Goal: Task Accomplishment & Management: Manage account settings

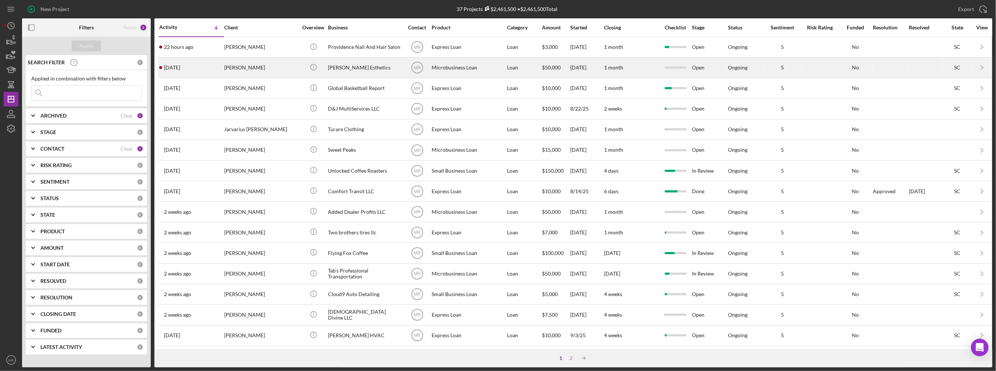
click at [209, 66] on div "[DATE] [PERSON_NAME]" at bounding box center [191, 67] width 64 height 19
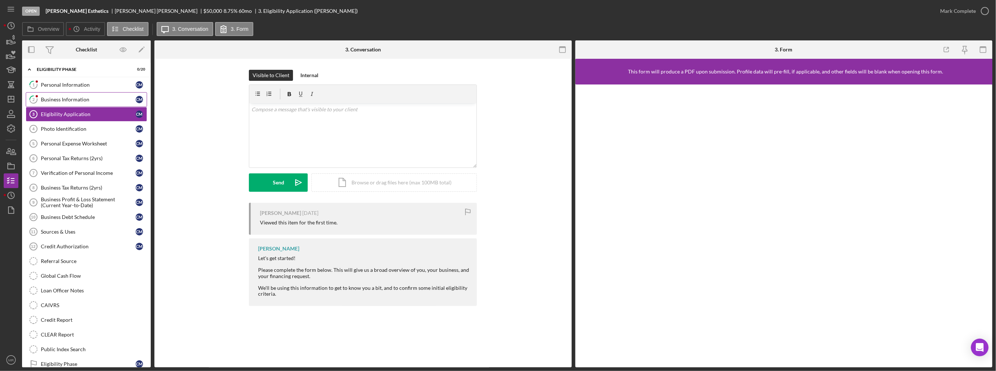
click at [60, 99] on div "Business Information" at bounding box center [88, 100] width 95 height 6
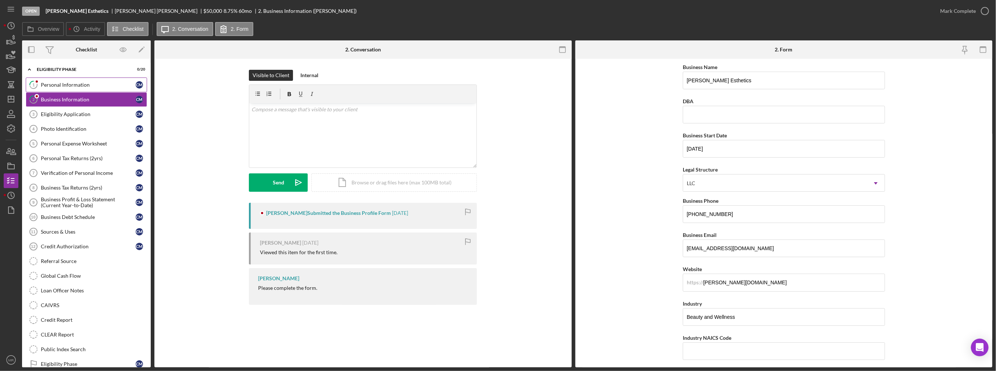
click at [72, 85] on div "Personal Information" at bounding box center [88, 85] width 95 height 6
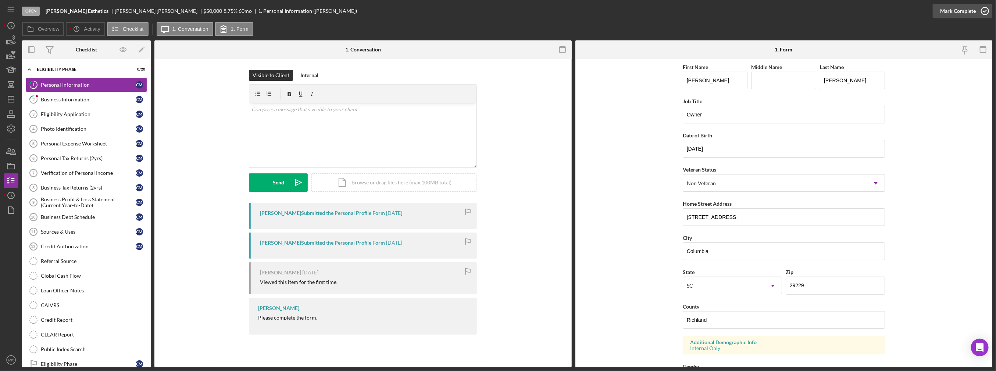
click at [981, 9] on icon "button" at bounding box center [985, 11] width 18 height 18
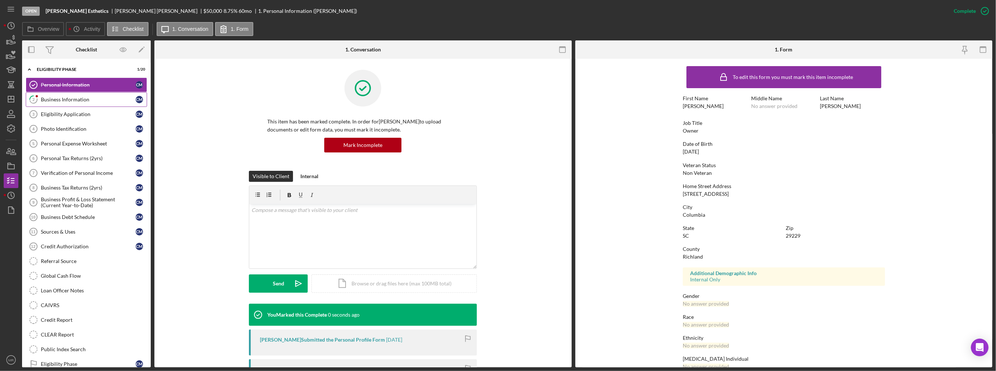
click at [101, 94] on link "2 Business Information C M" at bounding box center [86, 99] width 121 height 15
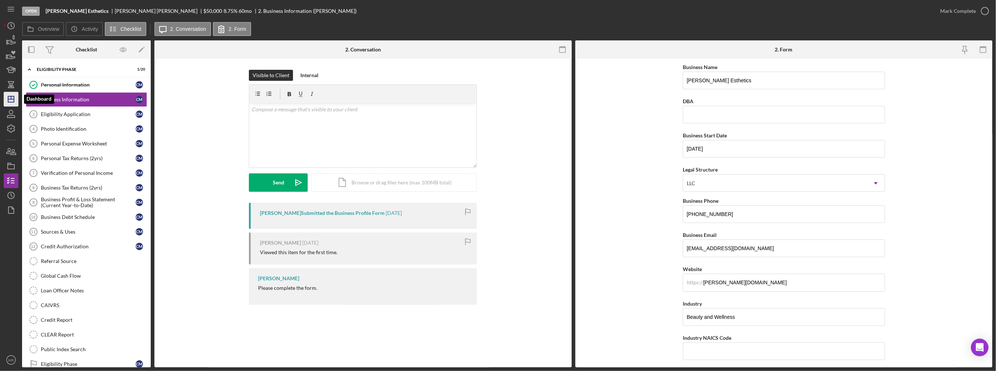
click at [16, 98] on icon "Icon/Dashboard" at bounding box center [11, 99] width 18 height 18
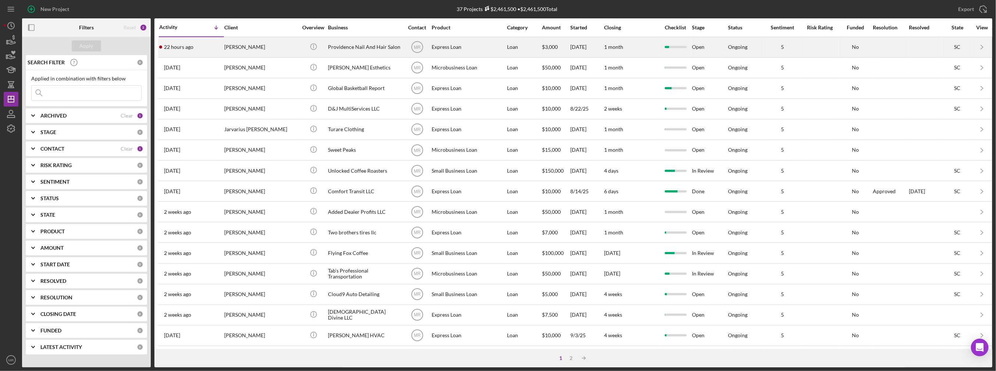
click at [261, 51] on div "[PERSON_NAME]" at bounding box center [261, 46] width 74 height 19
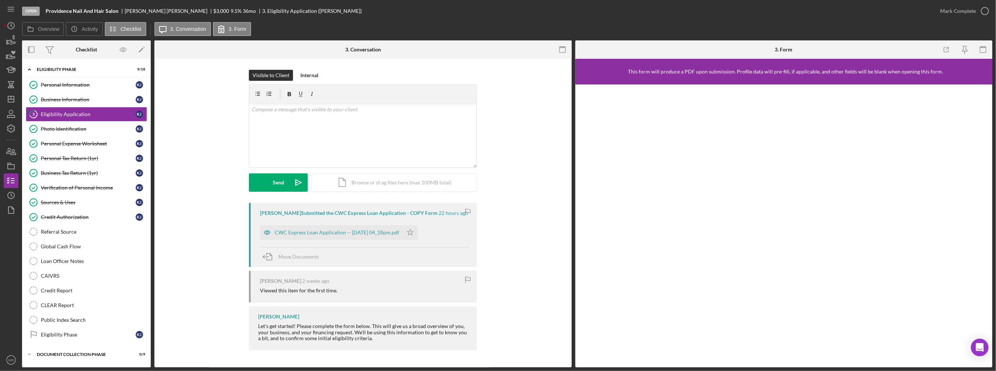
click at [307, 243] on div "[PERSON_NAME] Submitted the CWC Express Loan Application - COPY Form 22 hours a…" at bounding box center [363, 235] width 228 height 64
click at [321, 236] on div "CWC Express Loan Application -- [DATE] 04_18pm.pdf" at bounding box center [331, 232] width 143 height 15
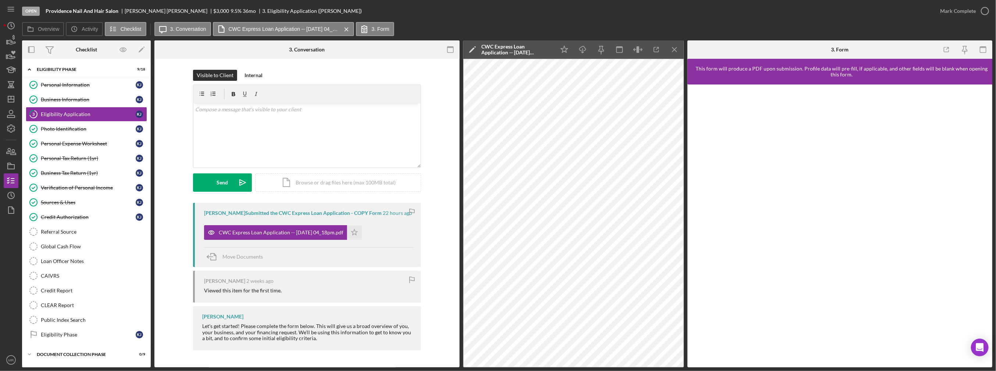
click at [365, 232] on div "CWC Express Loan Application -- [DATE] 04_18pm.pdf Icon/Star" at bounding box center [284, 231] width 161 height 18
click at [569, 50] on icon "Icon/Star" at bounding box center [564, 50] width 17 height 17
click at [946, 8] on div "Mark Complete" at bounding box center [958, 11] width 36 height 15
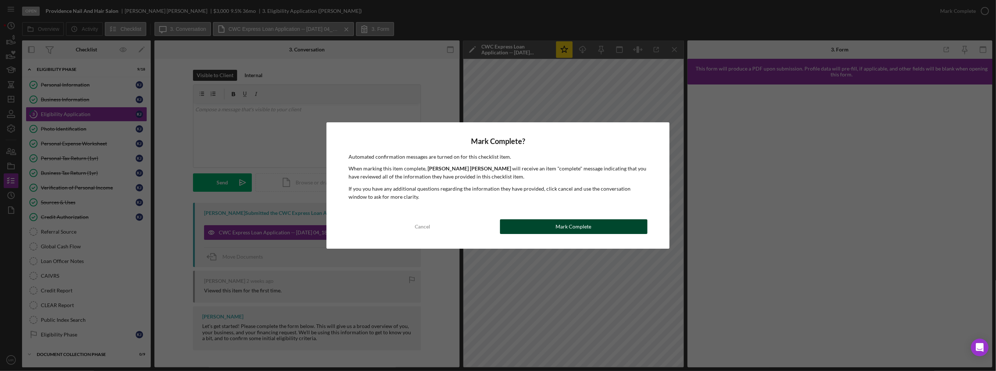
click at [572, 226] on div "Mark Complete" at bounding box center [574, 226] width 36 height 15
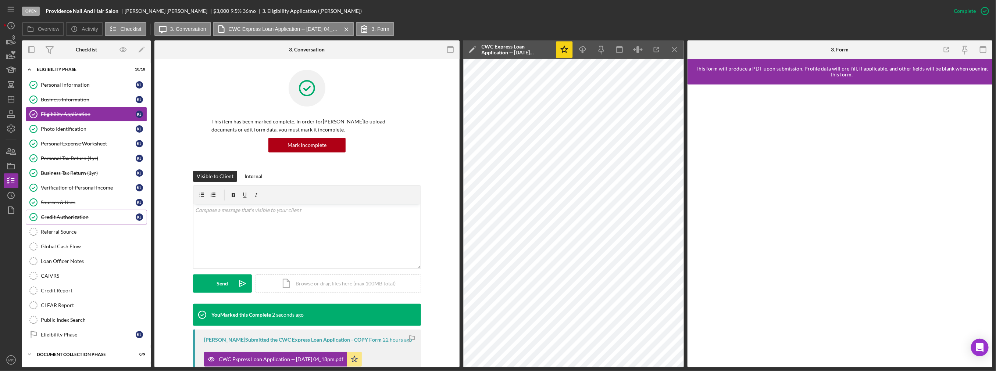
click at [80, 221] on link "Credit Authorization Credit Authorization K J" at bounding box center [86, 217] width 121 height 15
